Goal: Task Accomplishment & Management: Complete application form

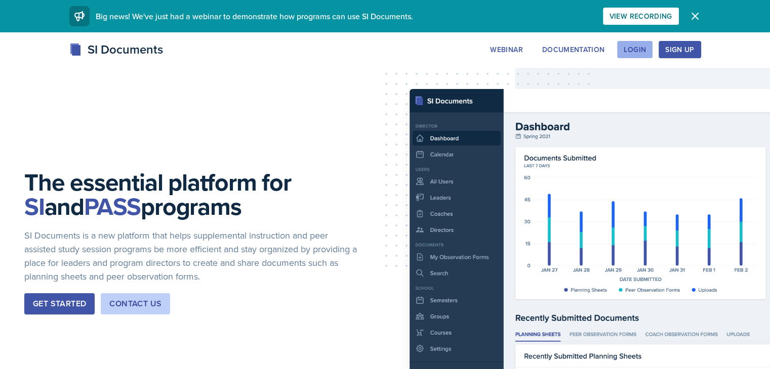
click at [646, 48] on div "Login" at bounding box center [634, 50] width 22 height 8
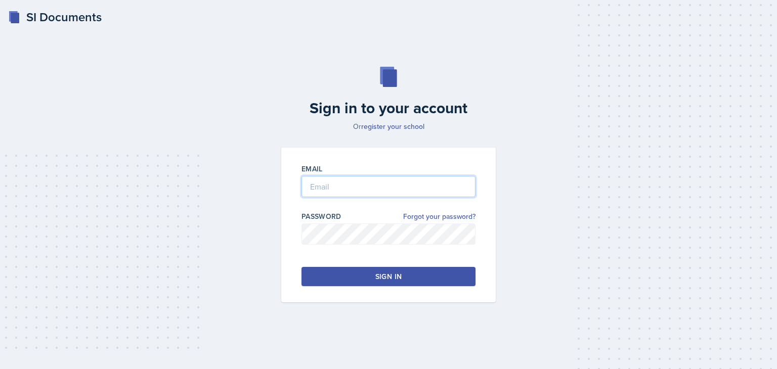
type input "[PERSON_NAME][EMAIL_ADDRESS][DOMAIN_NAME]"
click at [405, 280] on button "Sign in" at bounding box center [389, 276] width 174 height 19
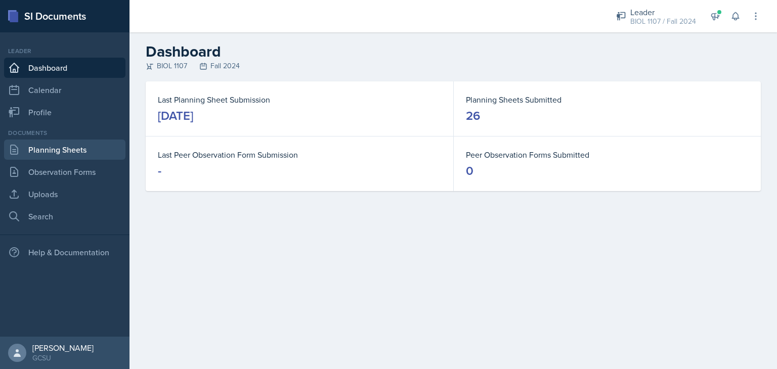
click at [77, 154] on link "Planning Sheets" at bounding box center [64, 150] width 121 height 20
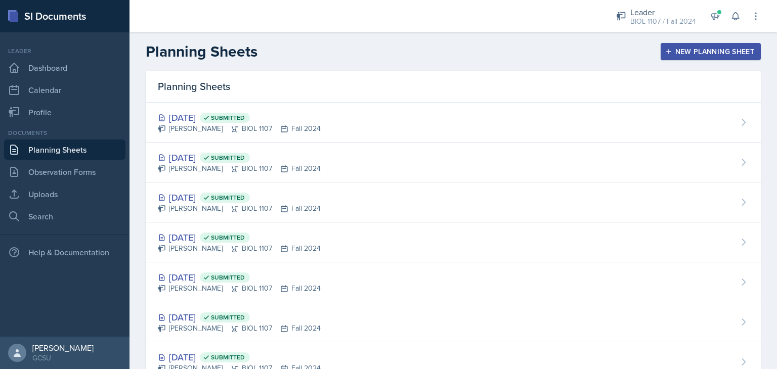
click at [665, 48] on icon "button" at bounding box center [668, 51] width 7 height 7
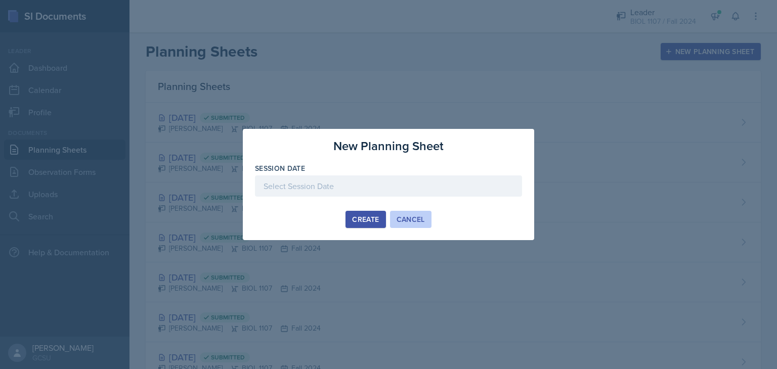
click at [411, 217] on div "Cancel" at bounding box center [411, 220] width 28 height 8
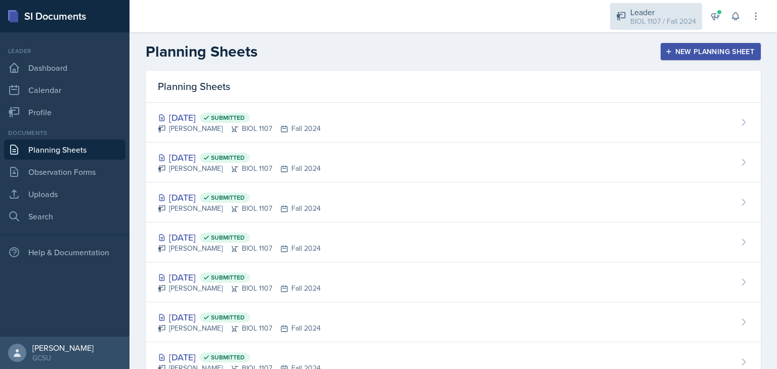
click at [655, 19] on div "BIOL 1107 / Fall 2024" at bounding box center [664, 21] width 66 height 11
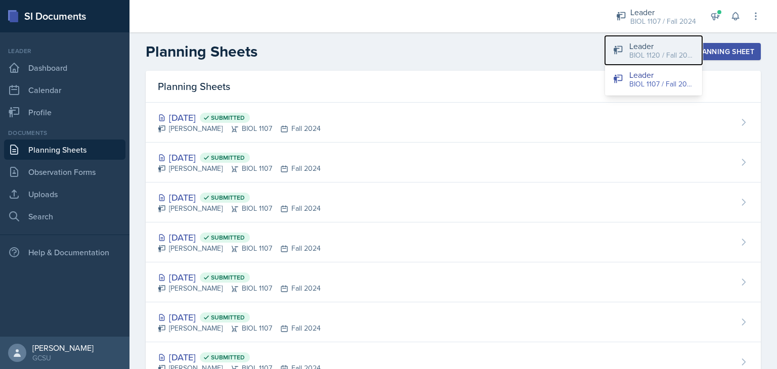
click at [646, 48] on div "Leader" at bounding box center [662, 46] width 65 height 12
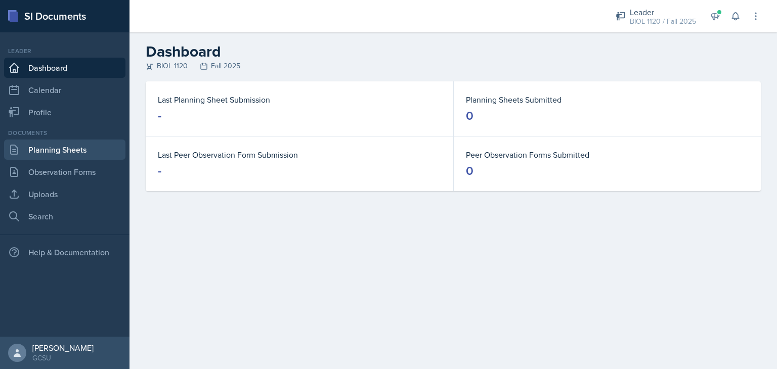
click at [76, 154] on link "Planning Sheets" at bounding box center [64, 150] width 121 height 20
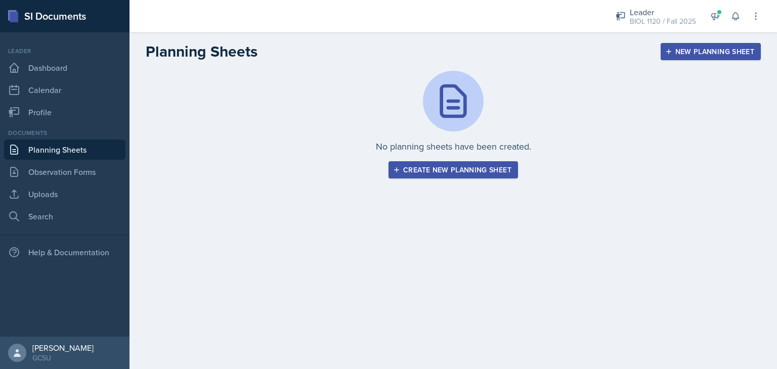
click at [673, 51] on div "New Planning Sheet" at bounding box center [711, 52] width 87 height 8
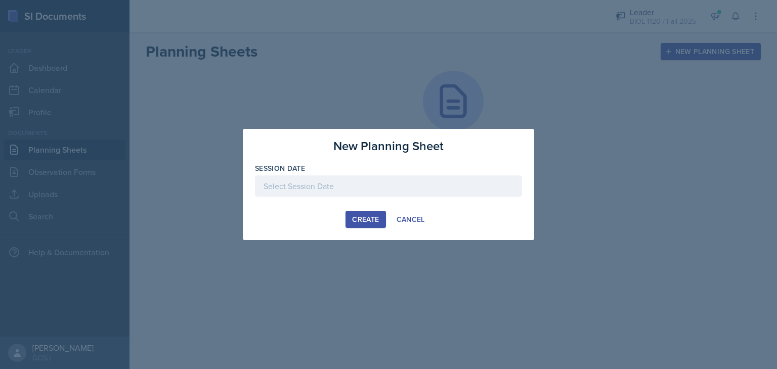
click at [337, 192] on div at bounding box center [388, 186] width 267 height 21
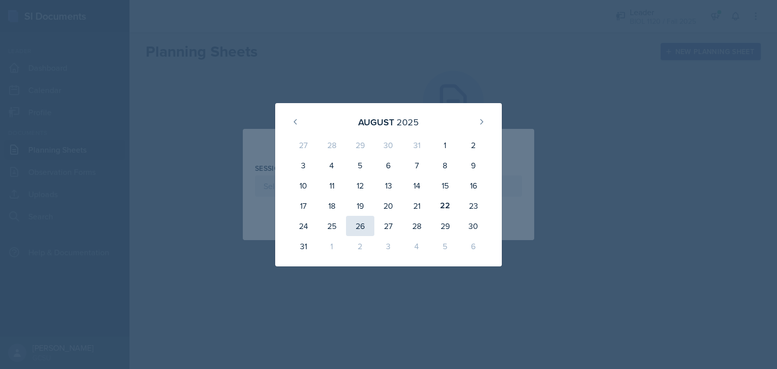
click at [360, 235] on div "26" at bounding box center [360, 226] width 28 height 20
type input "[DATE]"
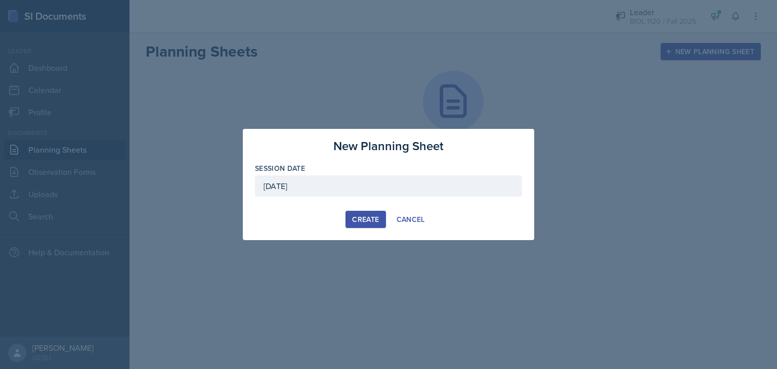
click at [363, 216] on div "Create" at bounding box center [365, 220] width 27 height 8
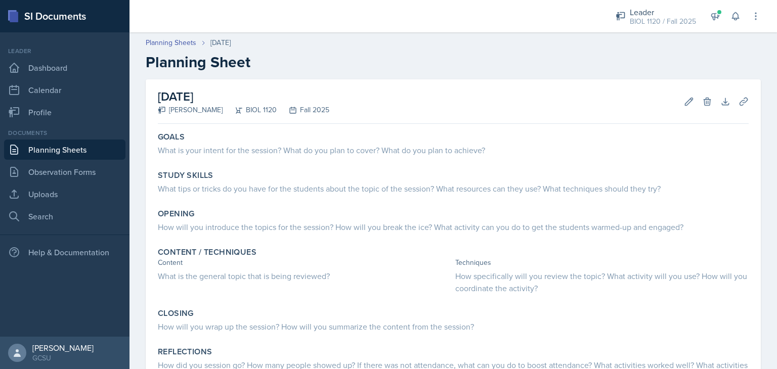
click at [522, 75] on header "Planning Sheets [DATE] Planning Sheet" at bounding box center [454, 54] width 648 height 54
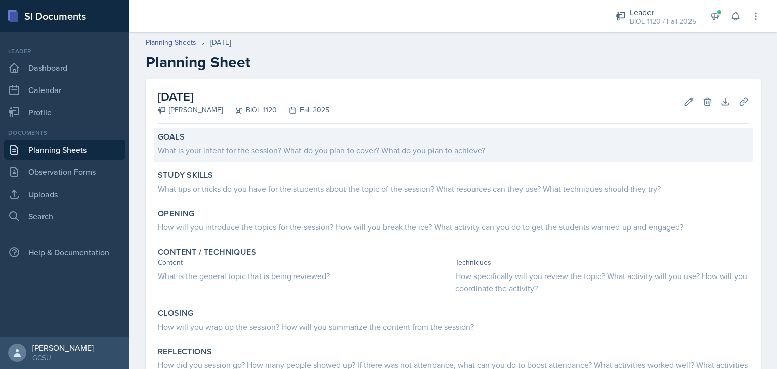
click at [409, 147] on div "What is your intent for the session? What do you plan to cover? What do you pla…" at bounding box center [453, 150] width 591 height 12
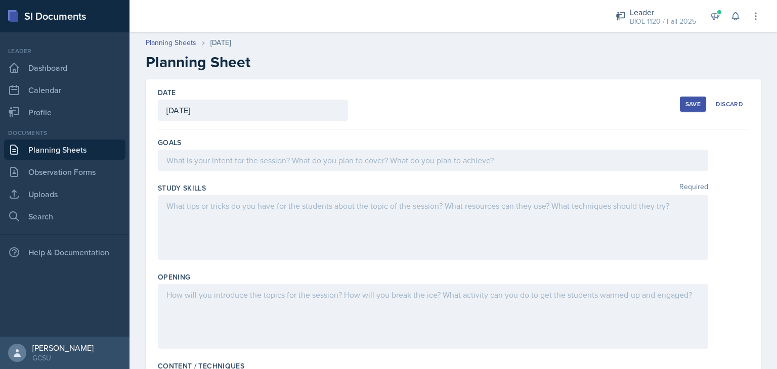
click at [336, 170] on div at bounding box center [433, 160] width 551 height 21
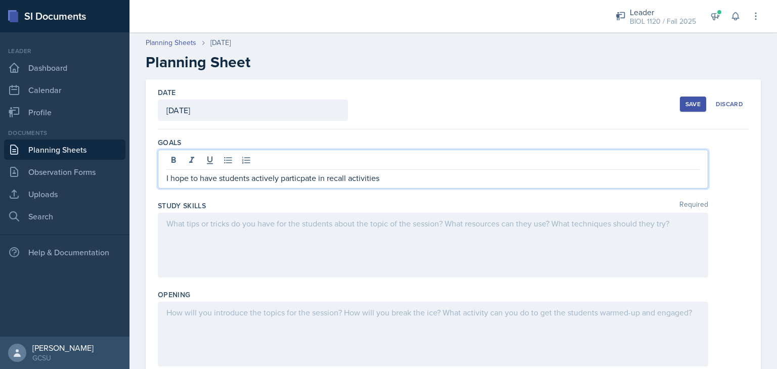
click at [296, 177] on p "I hope to have students actively particpate in recall activities" at bounding box center [432, 178] width 533 height 12
click at [401, 181] on p "I hope to have students actively participate in recall activities" at bounding box center [432, 178] width 533 height 12
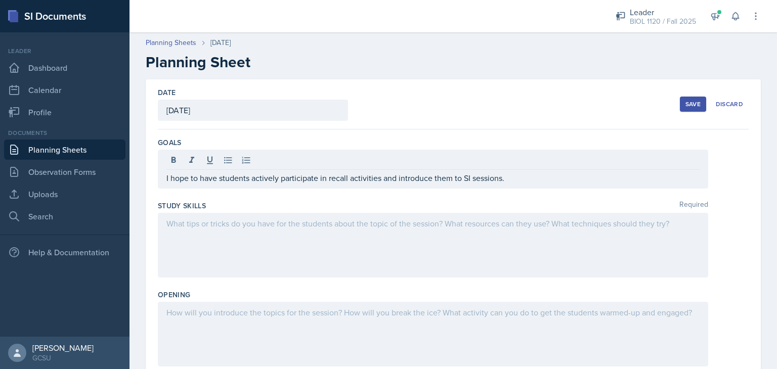
click at [689, 107] on div "Save" at bounding box center [693, 104] width 15 height 8
